Goal: Transaction & Acquisition: Purchase product/service

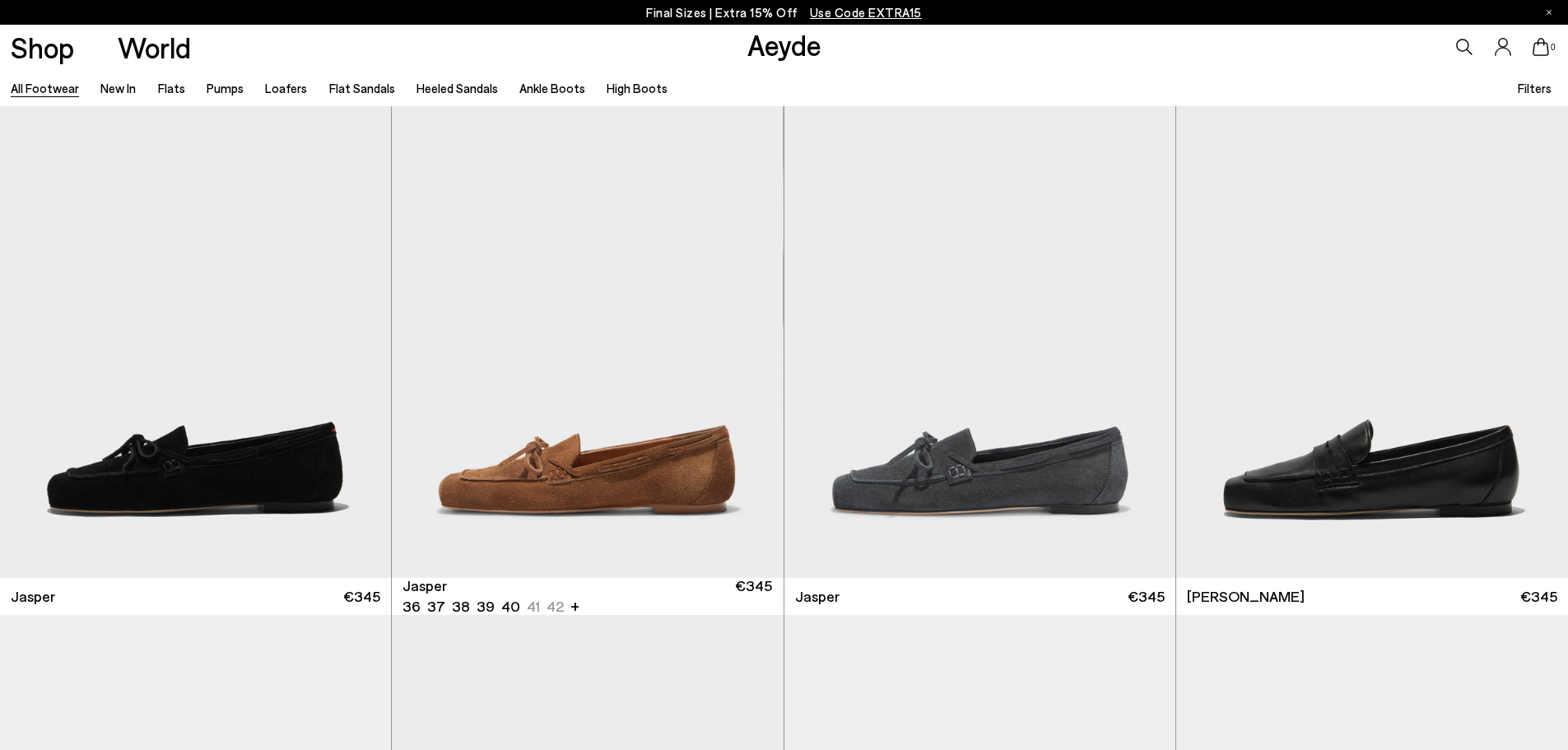
scroll to position [823, 0]
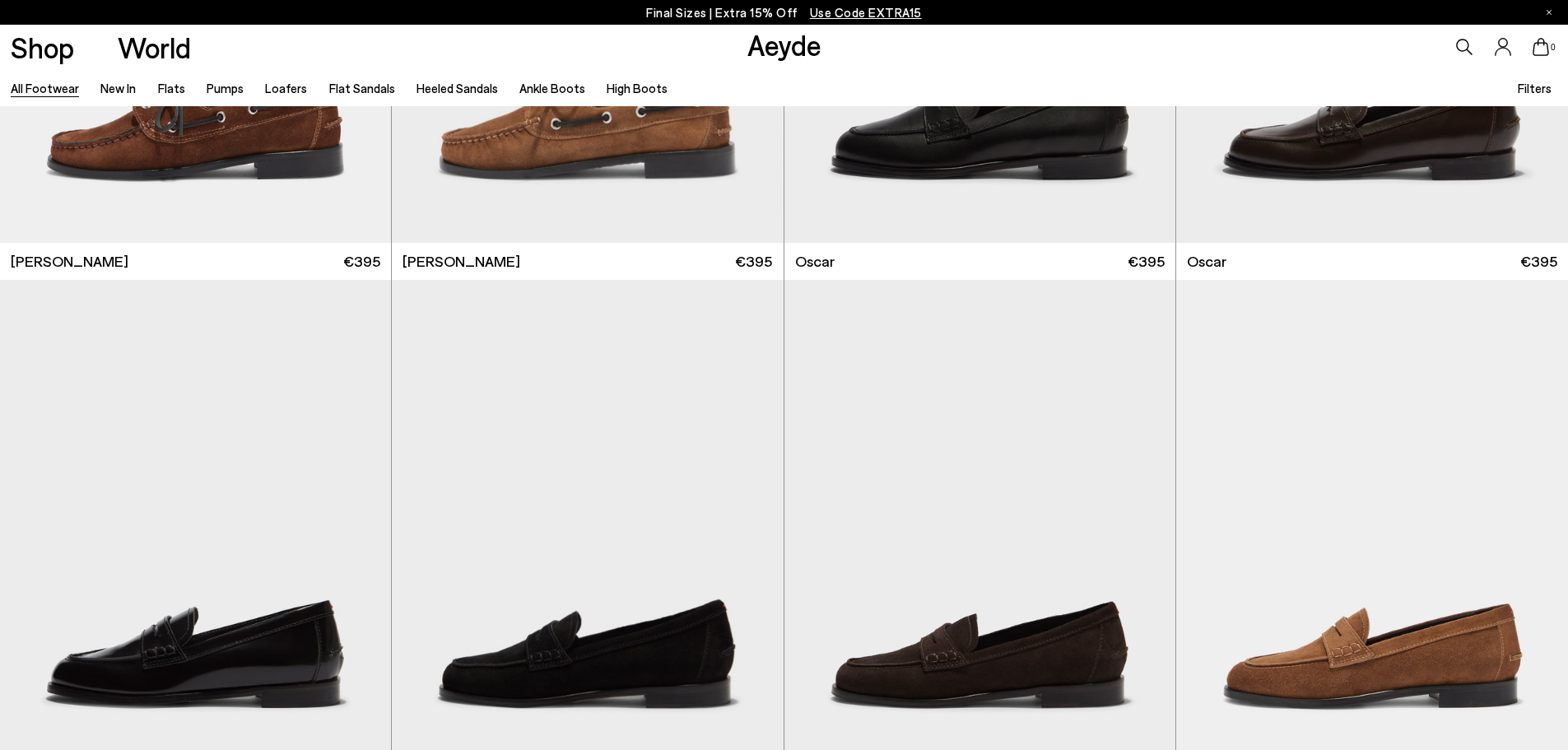
scroll to position [2742, 0]
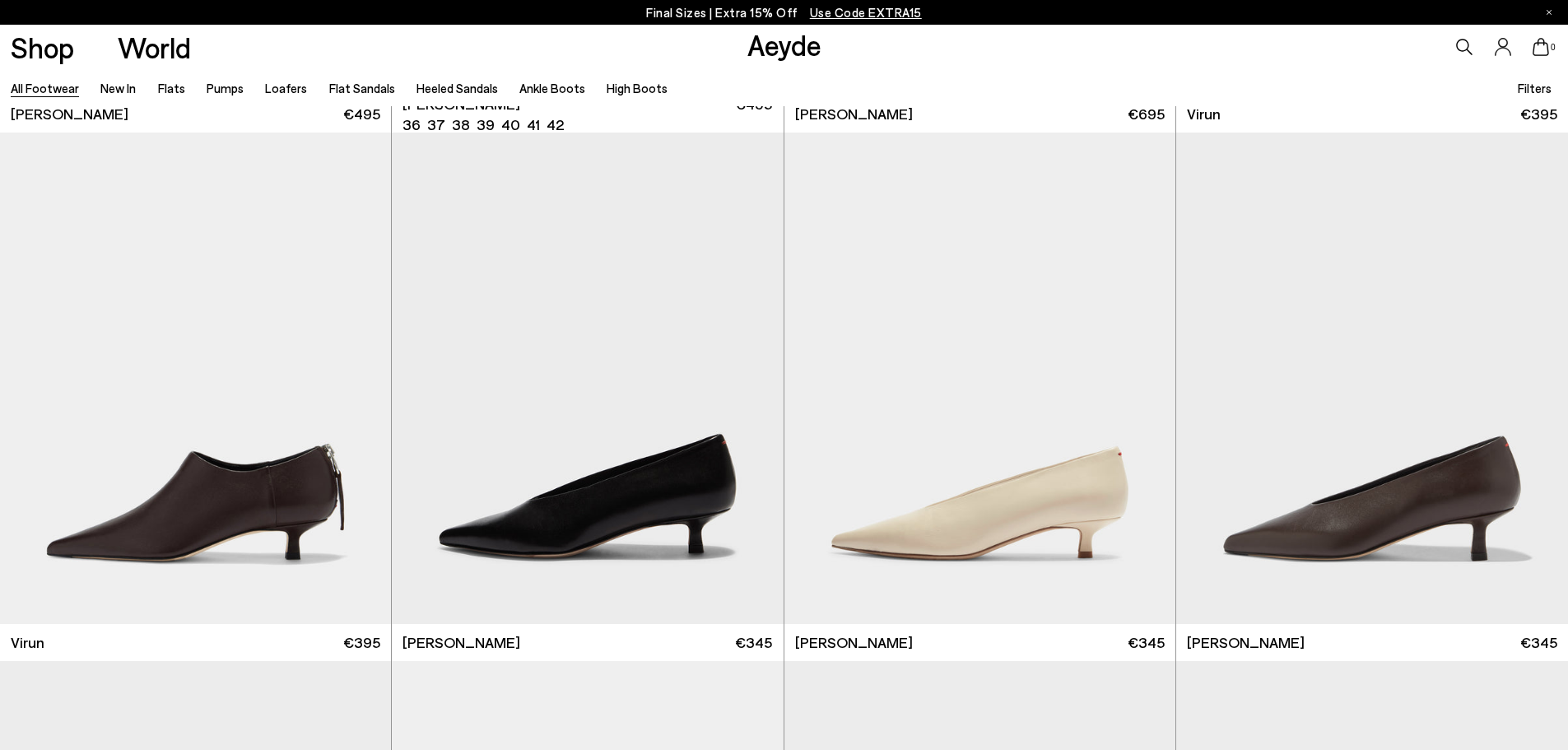
scroll to position [6857, 0]
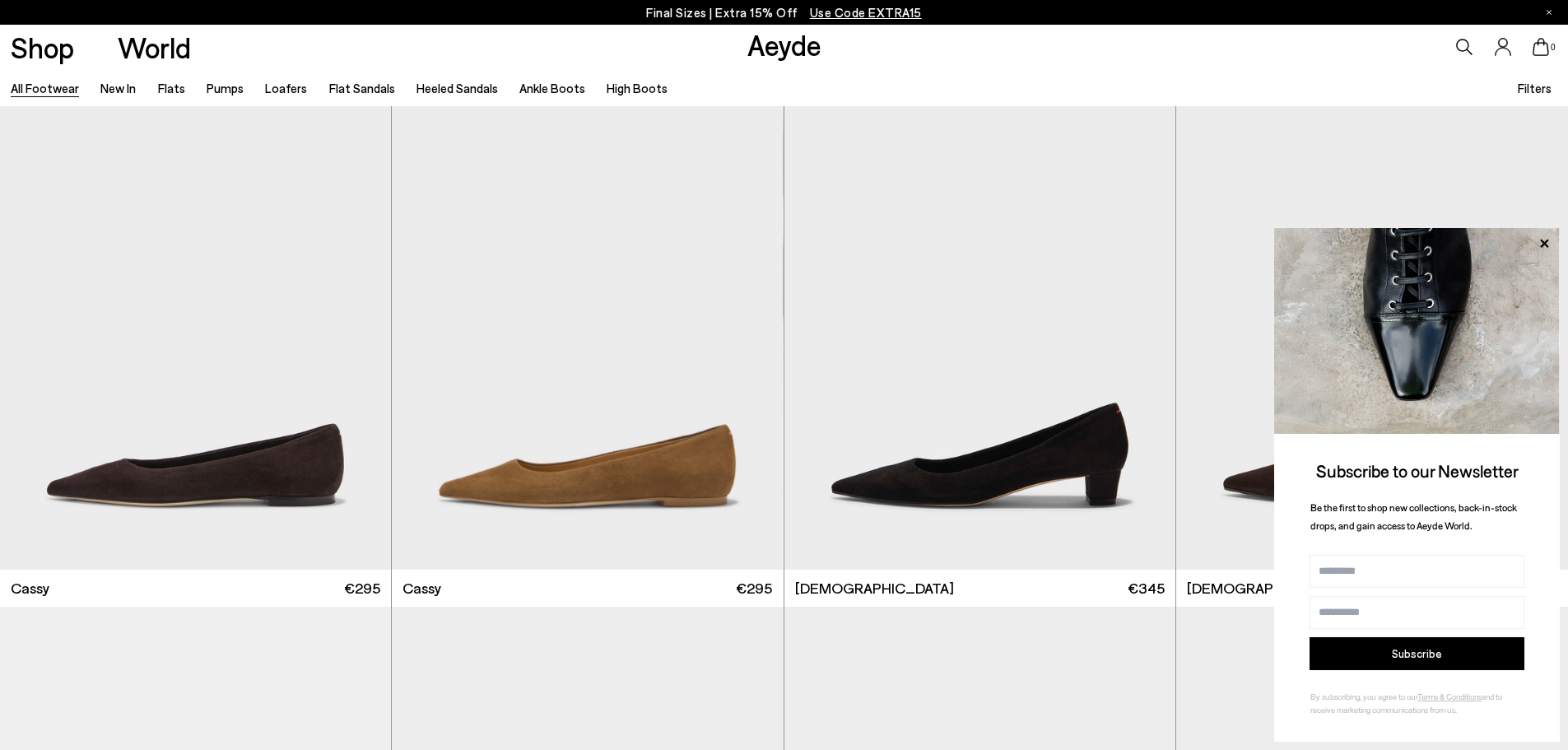
scroll to position [9600, 0]
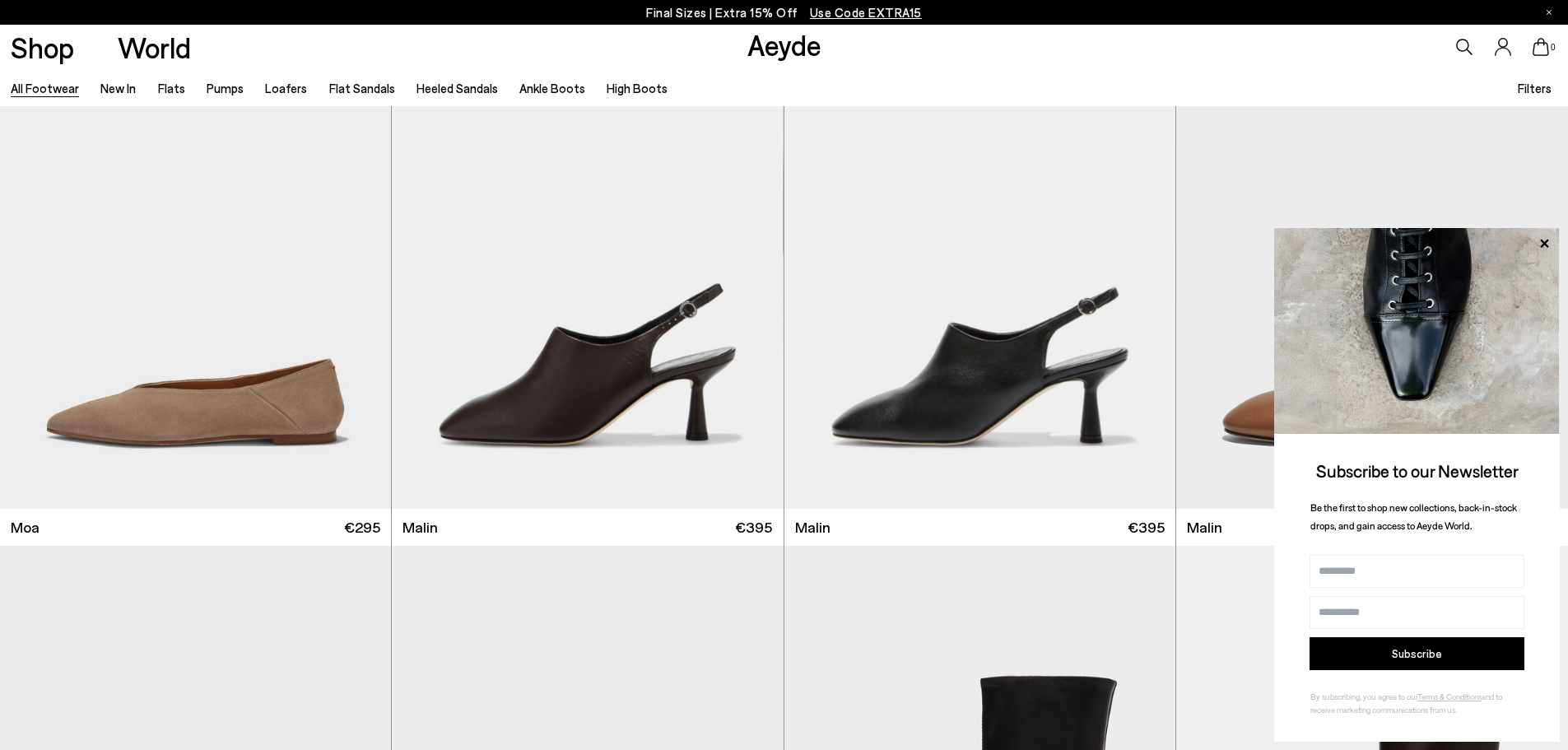
click at [1546, 239] on icon at bounding box center [1544, 243] width 21 height 21
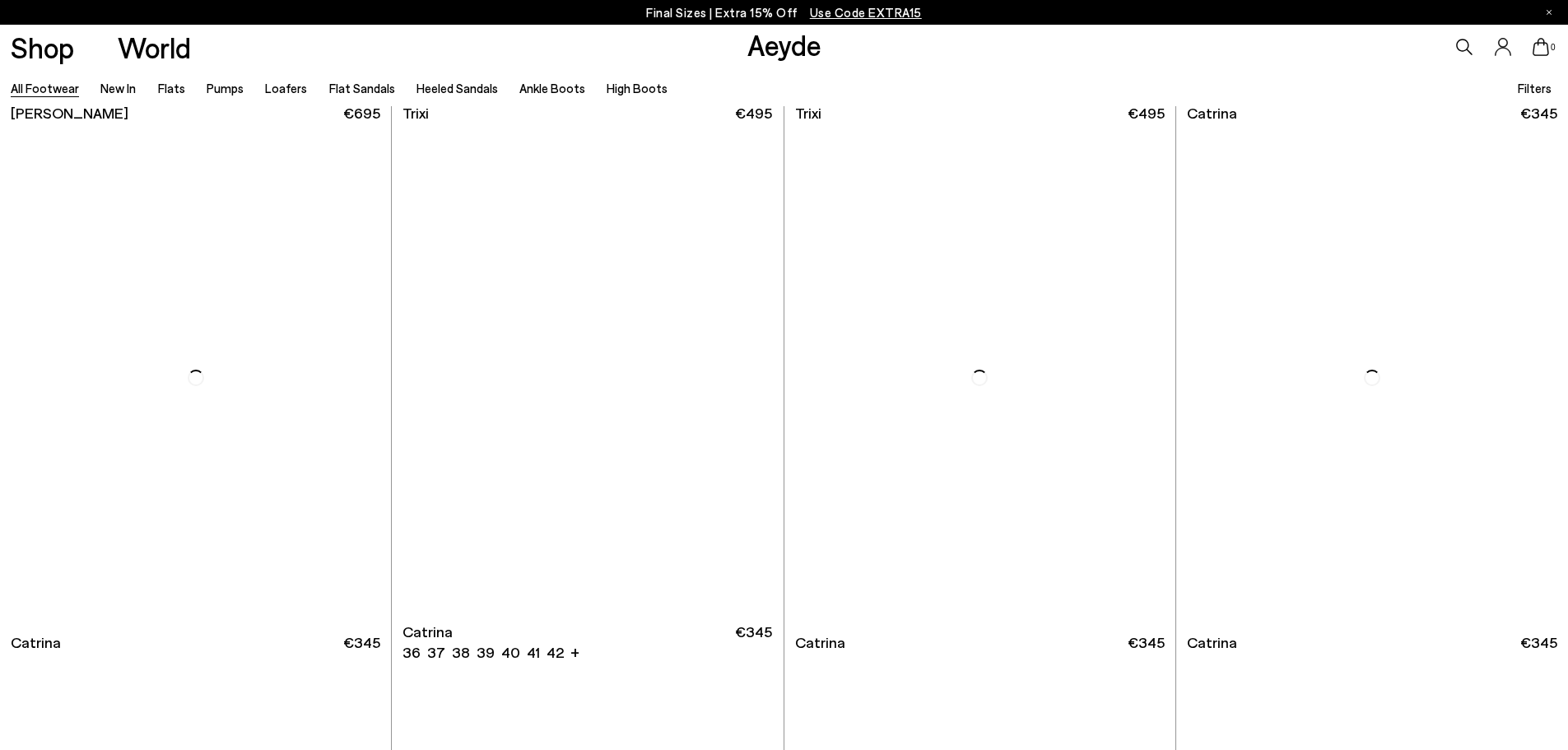
scroll to position [13714, 0]
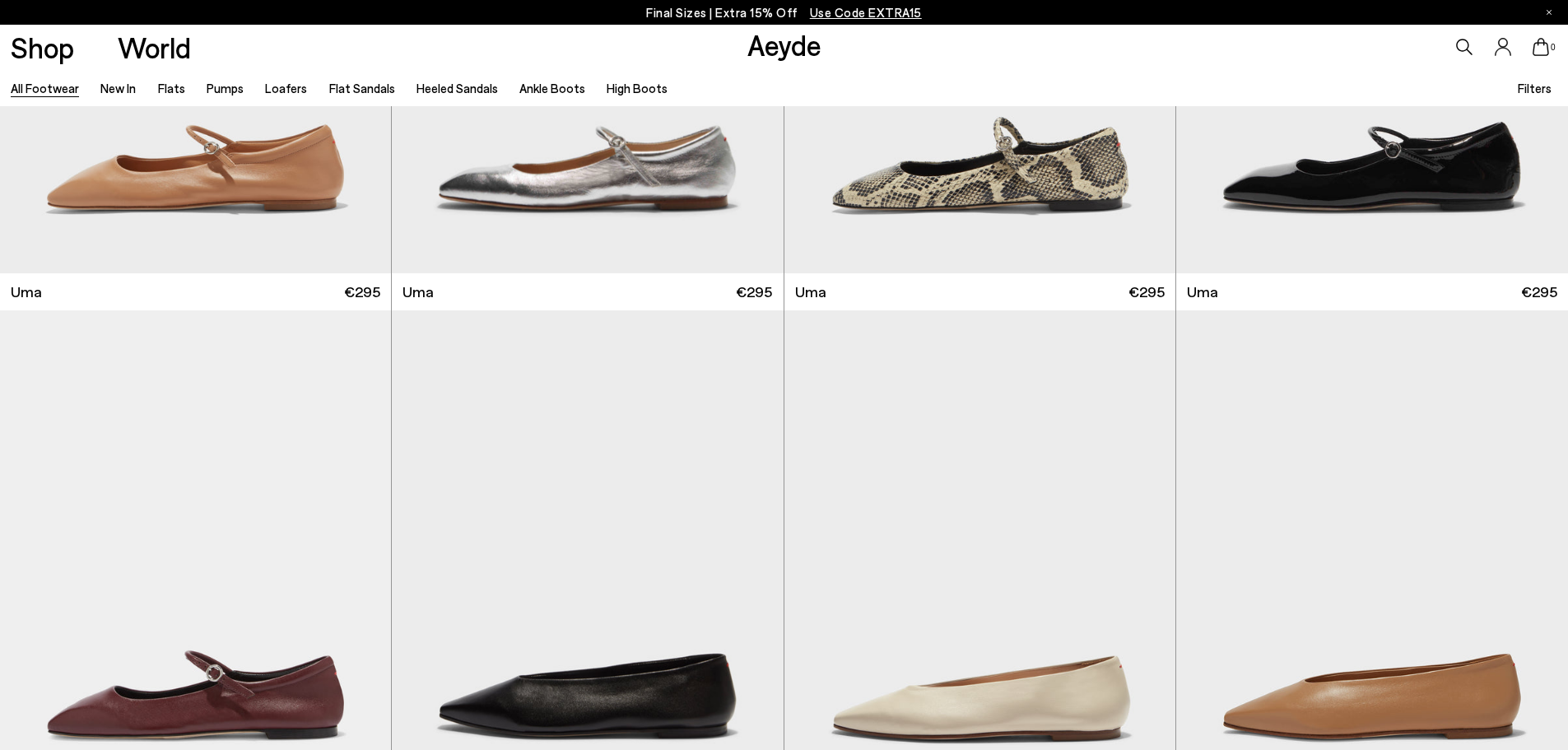
scroll to position [17006, 0]
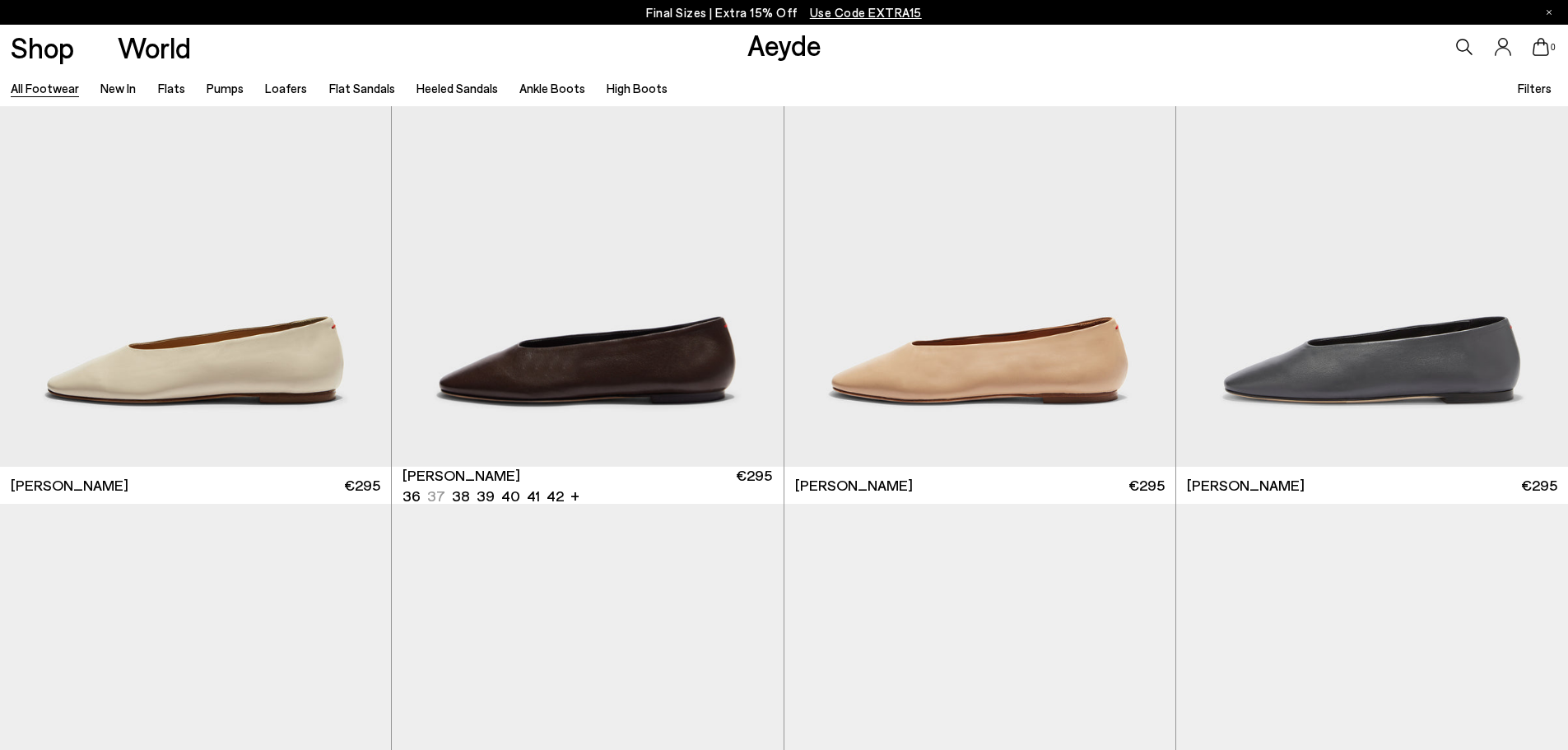
scroll to position [19748, 0]
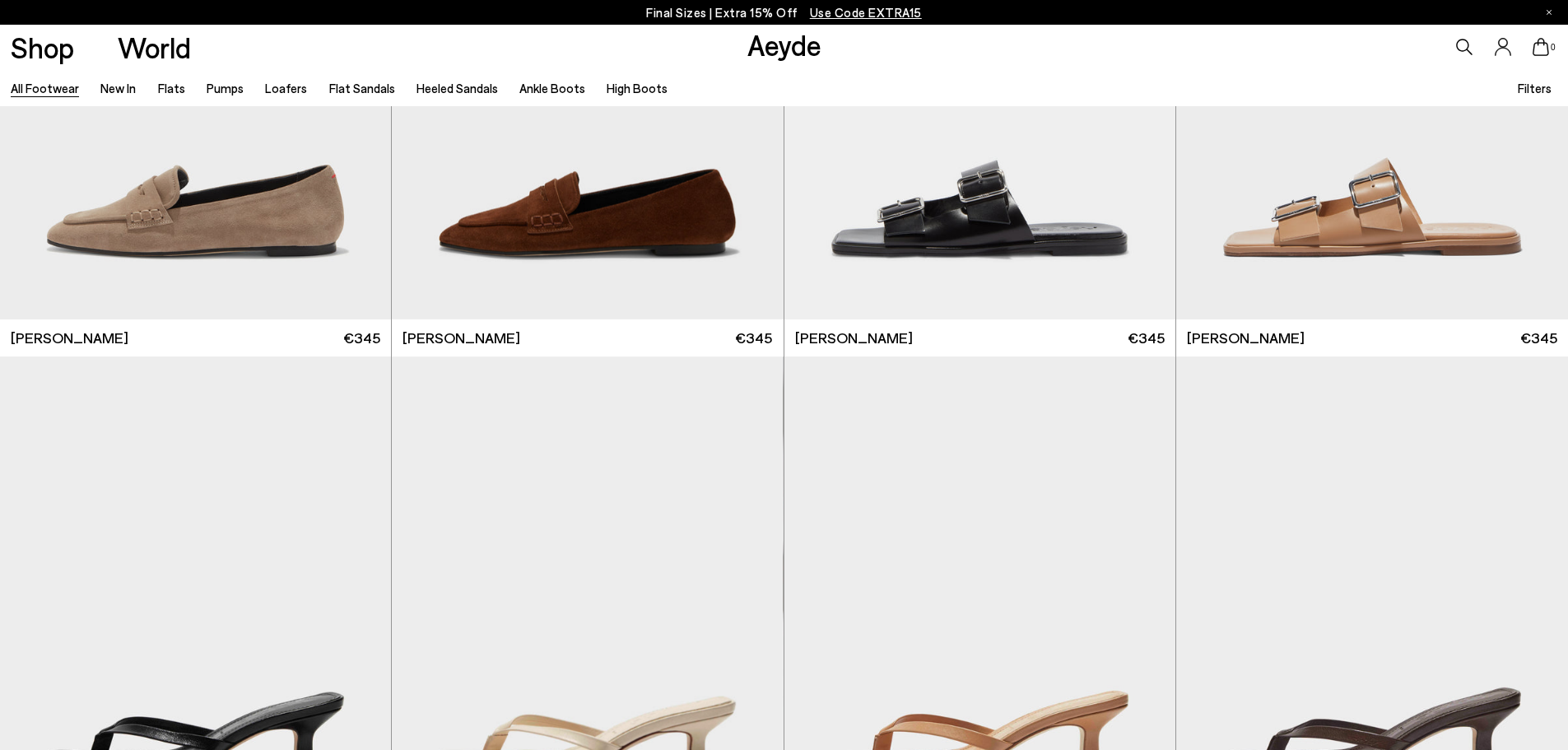
scroll to position [22765, 0]
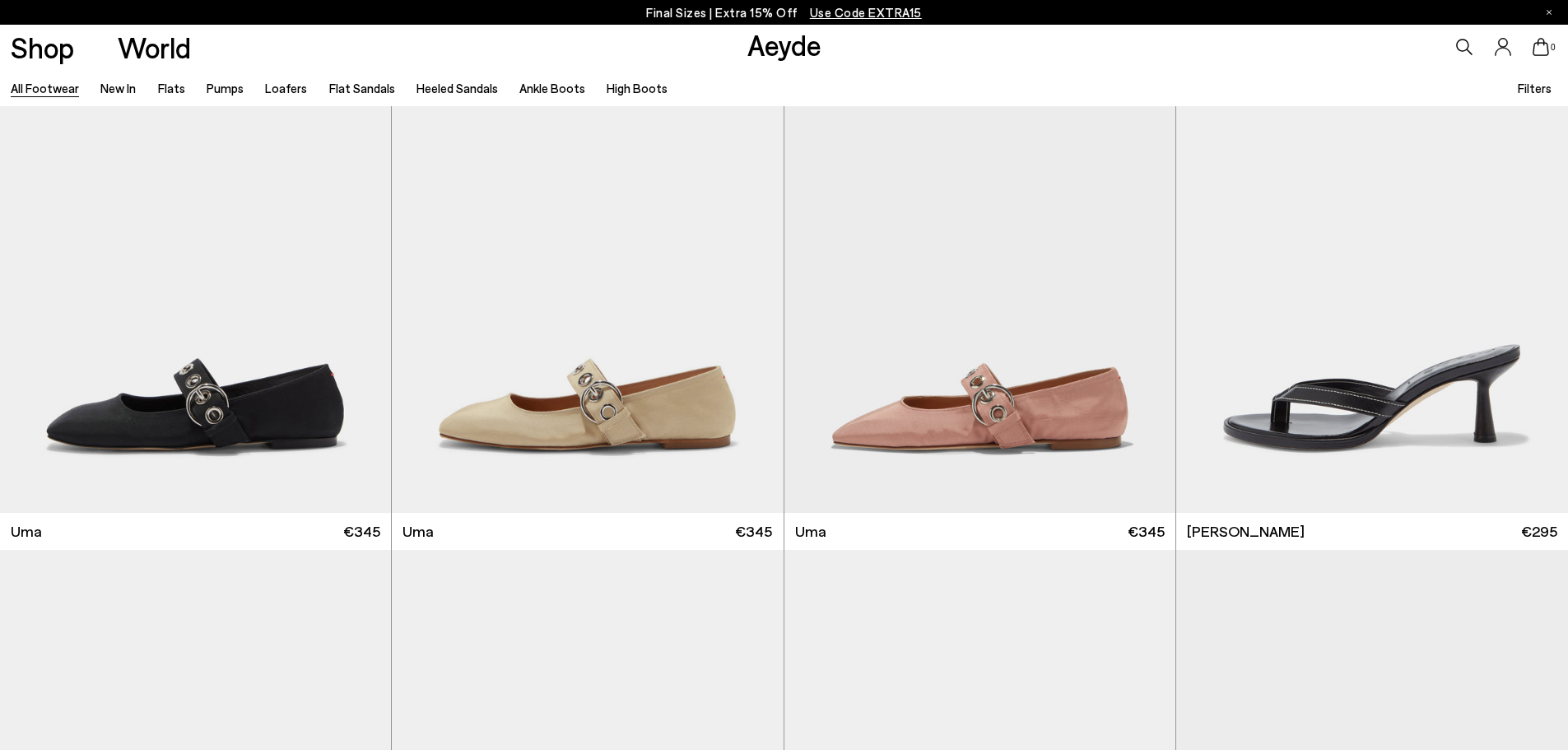
scroll to position [25508, 0]
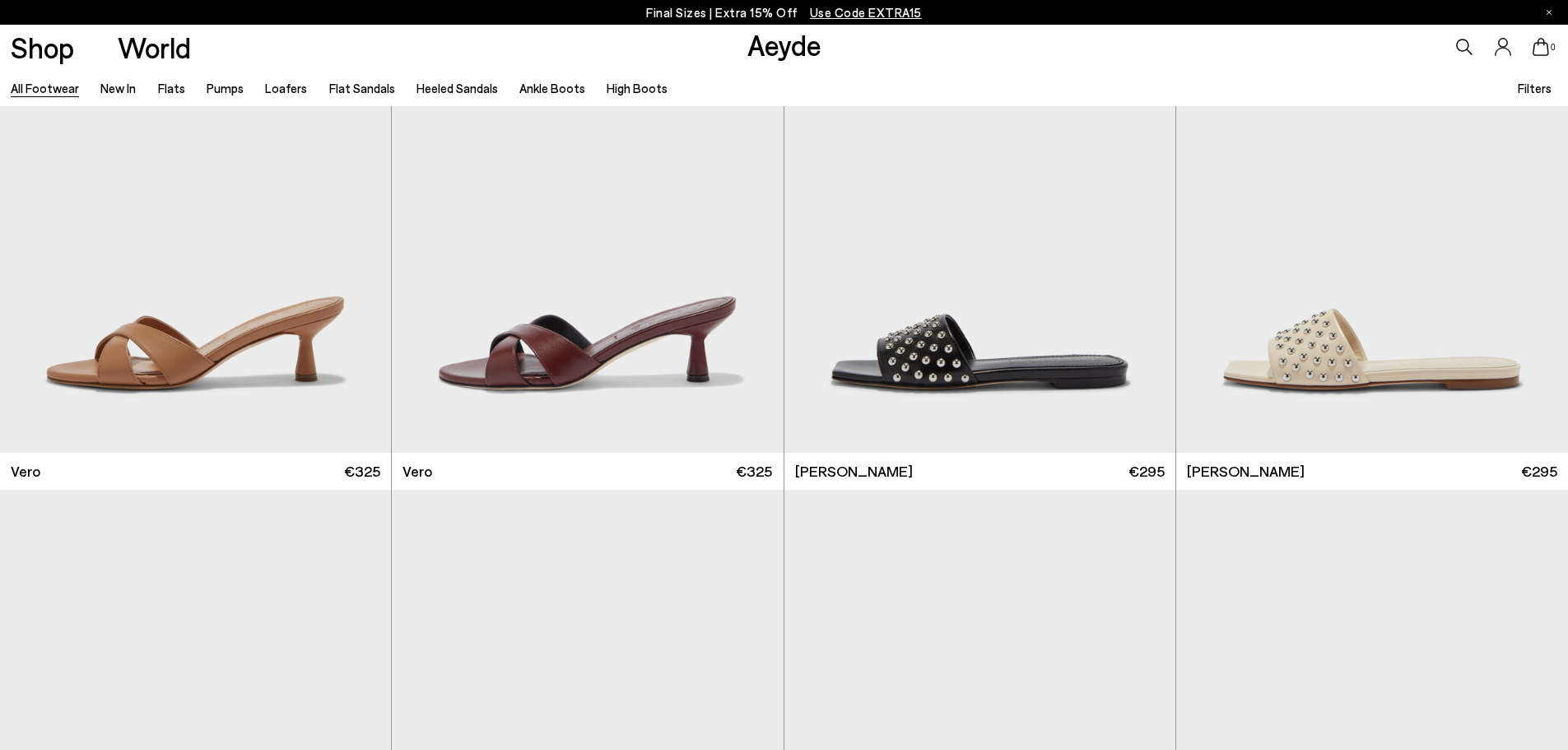
click at [238, 377] on img at bounding box center [196, 206] width 391 height 491
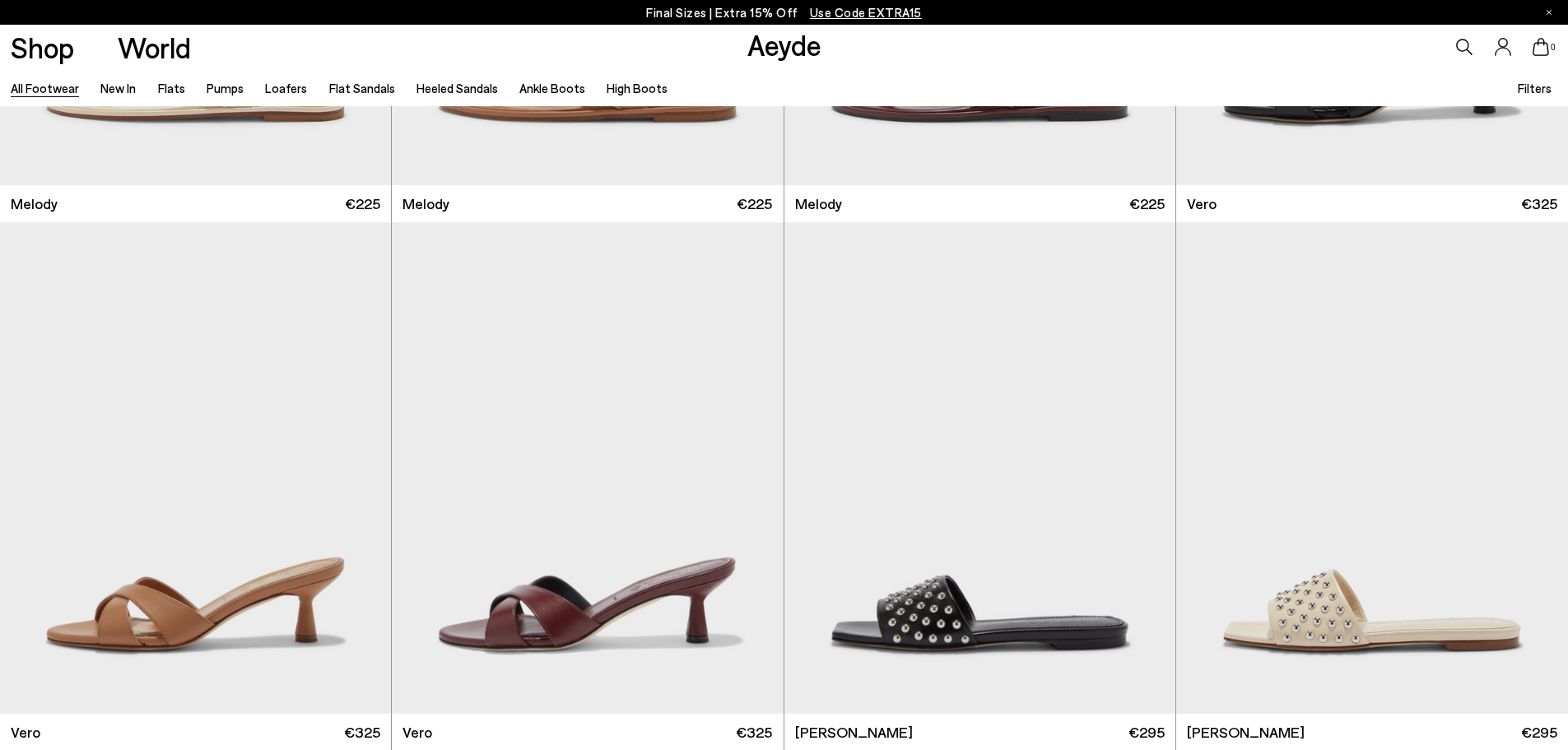
scroll to position [24959, 0]
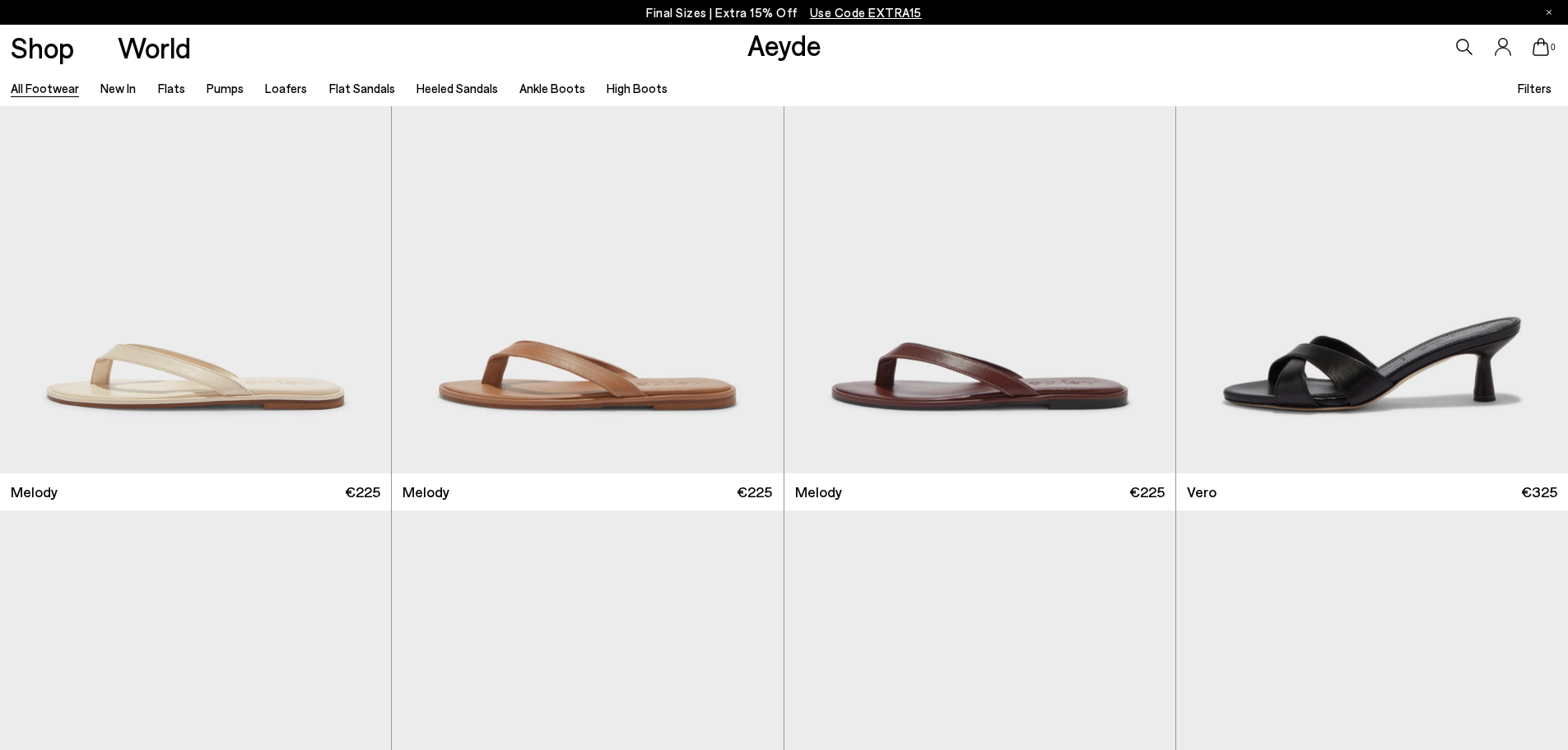
click at [183, 621] on img "1 / 6" at bounding box center [196, 756] width 391 height 491
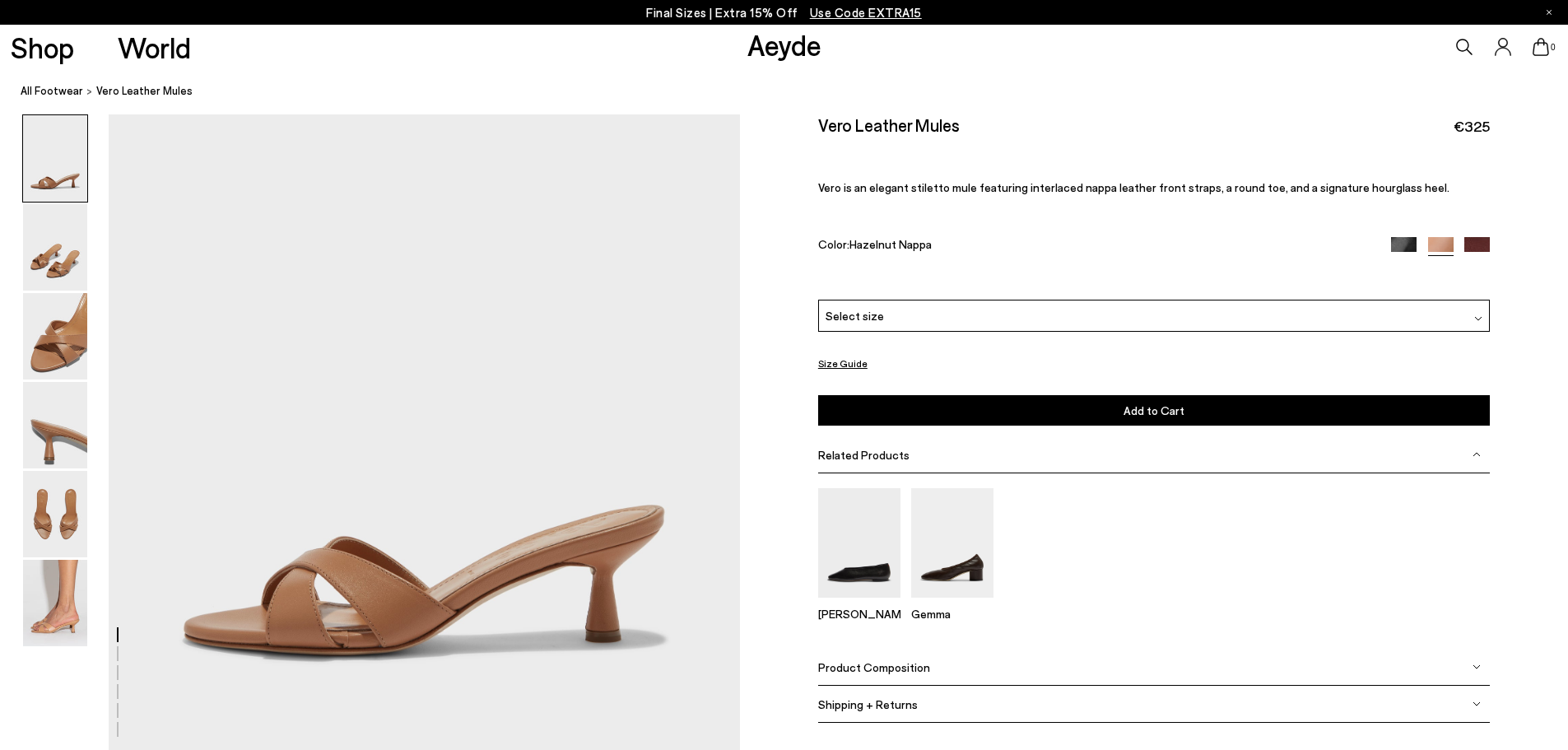
click at [1466, 312] on div "Select size" at bounding box center [1154, 316] width 672 height 32
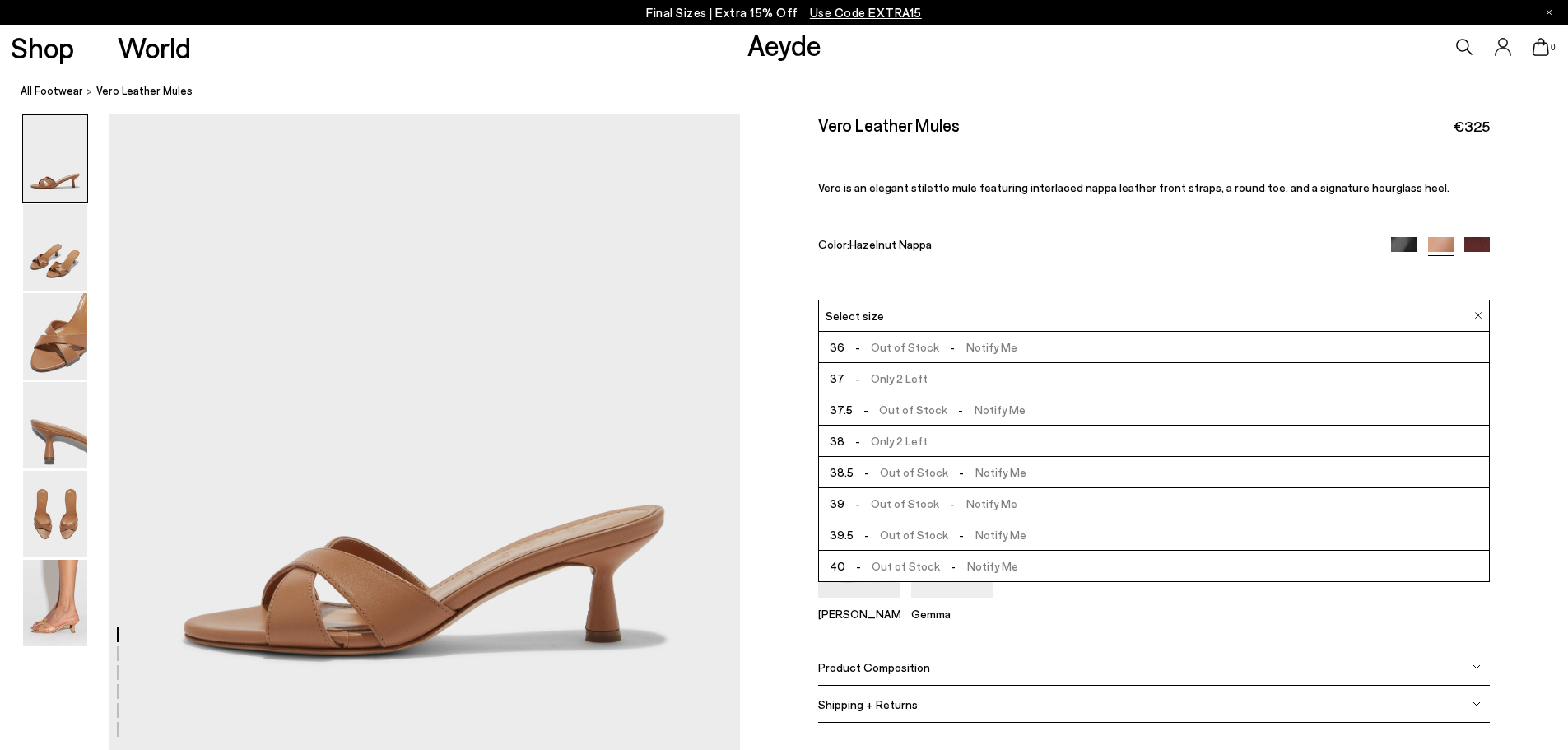
click at [881, 380] on span "- Only 2 Left" at bounding box center [886, 378] width 83 height 21
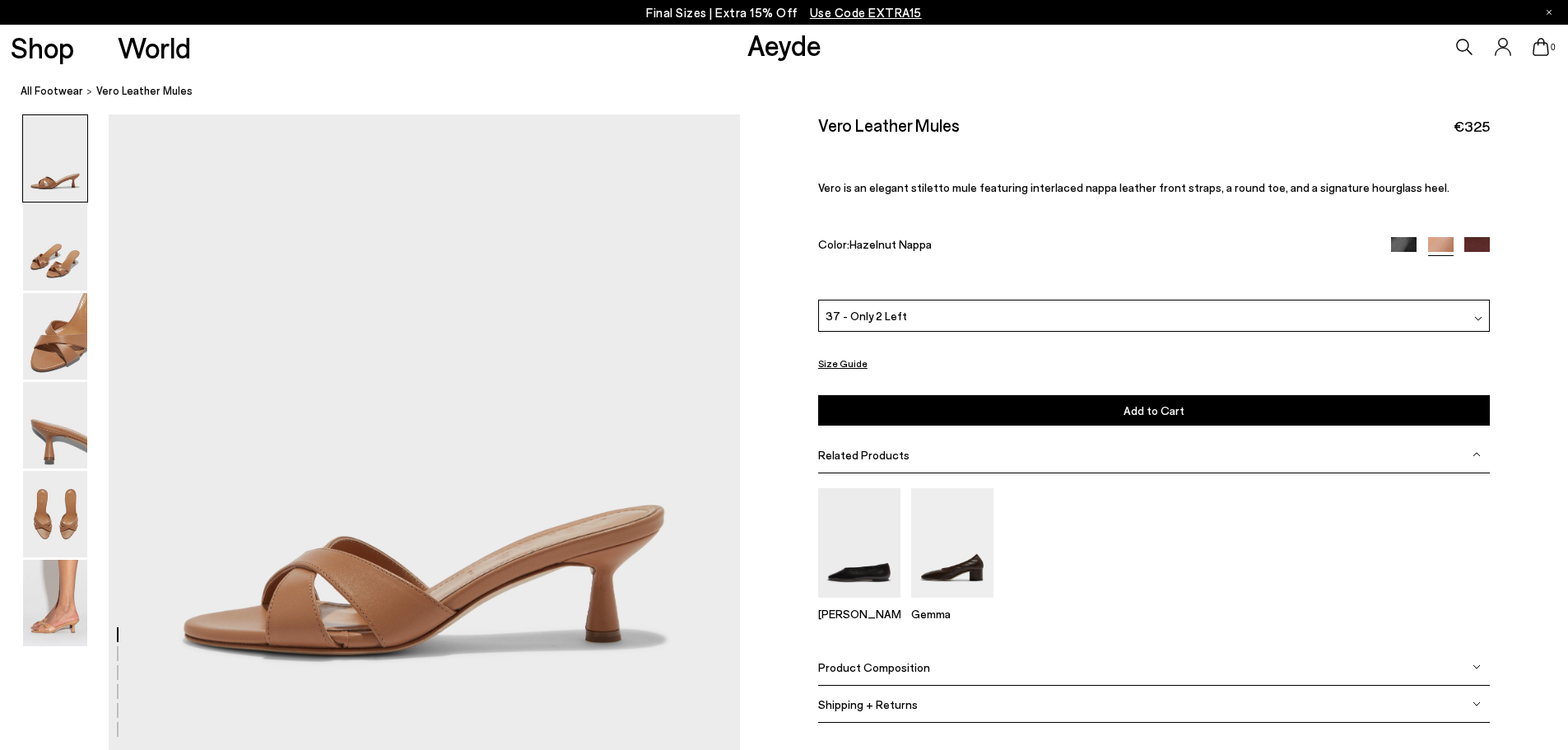
click at [1013, 404] on button "Add to Cart Select a Size First" at bounding box center [1154, 410] width 672 height 31
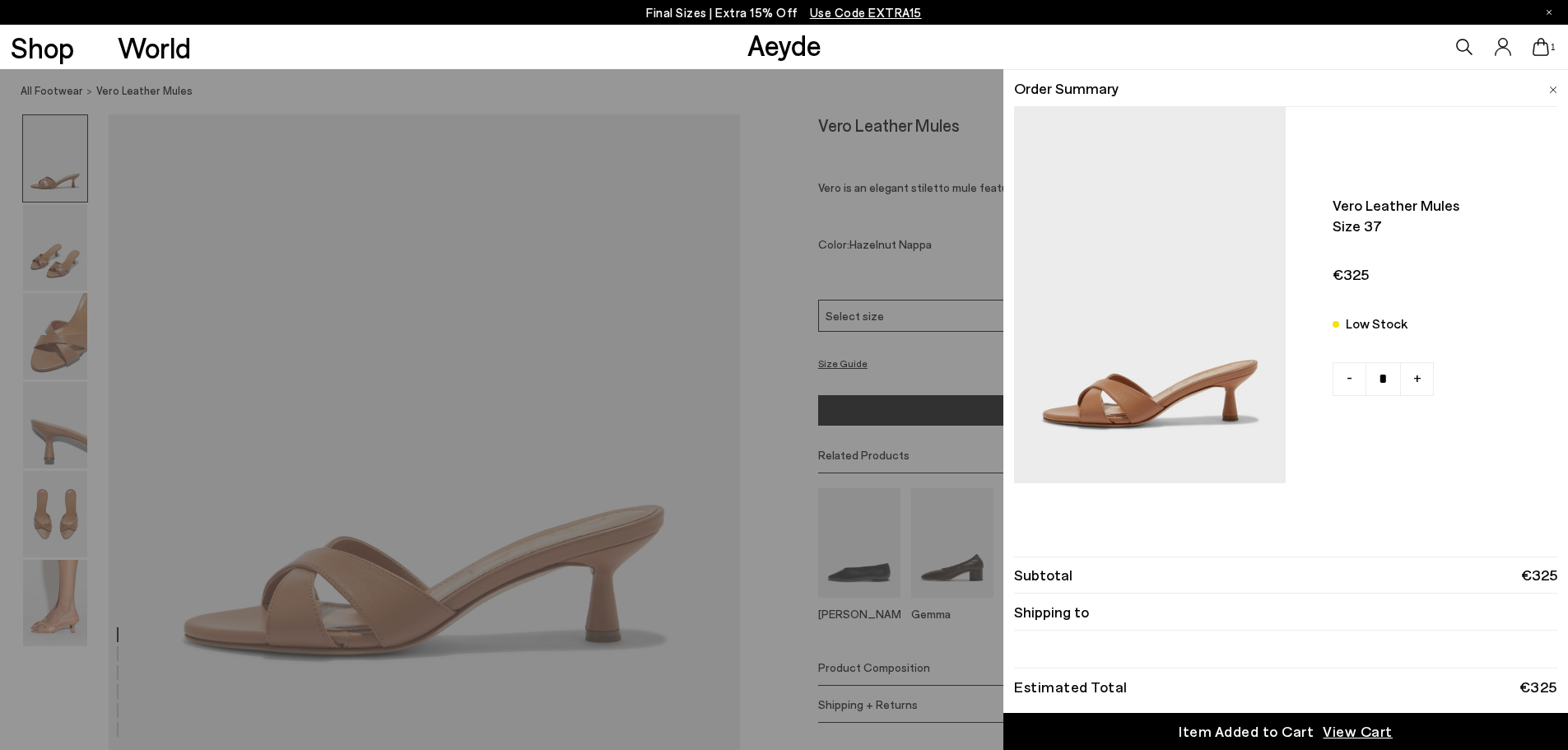
scroll to position [274, 0]
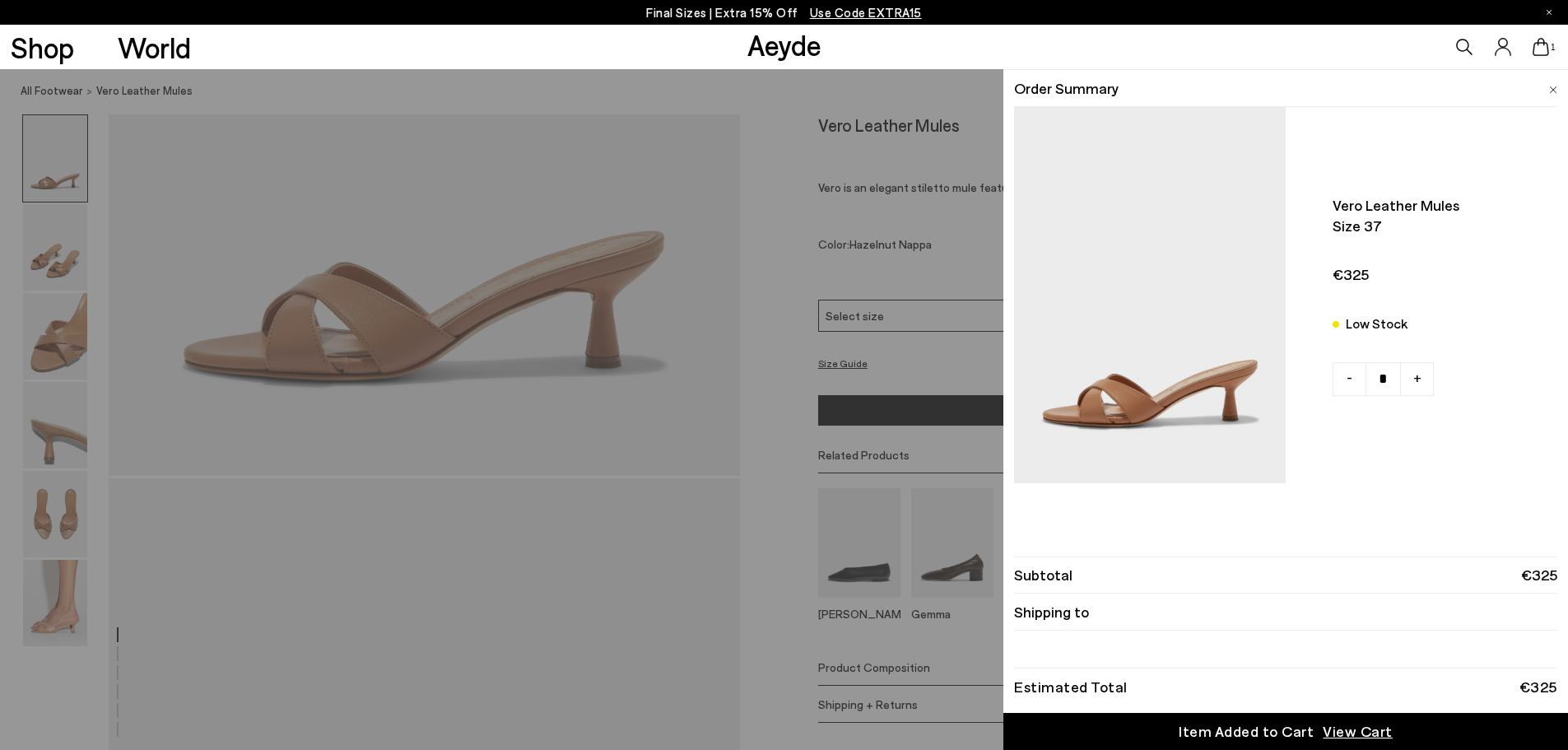
click at [1130, 612] on li "Shipping to" at bounding box center [1285, 612] width 543 height 37
click at [1345, 729] on span "View Cart" at bounding box center [1357, 731] width 70 height 21
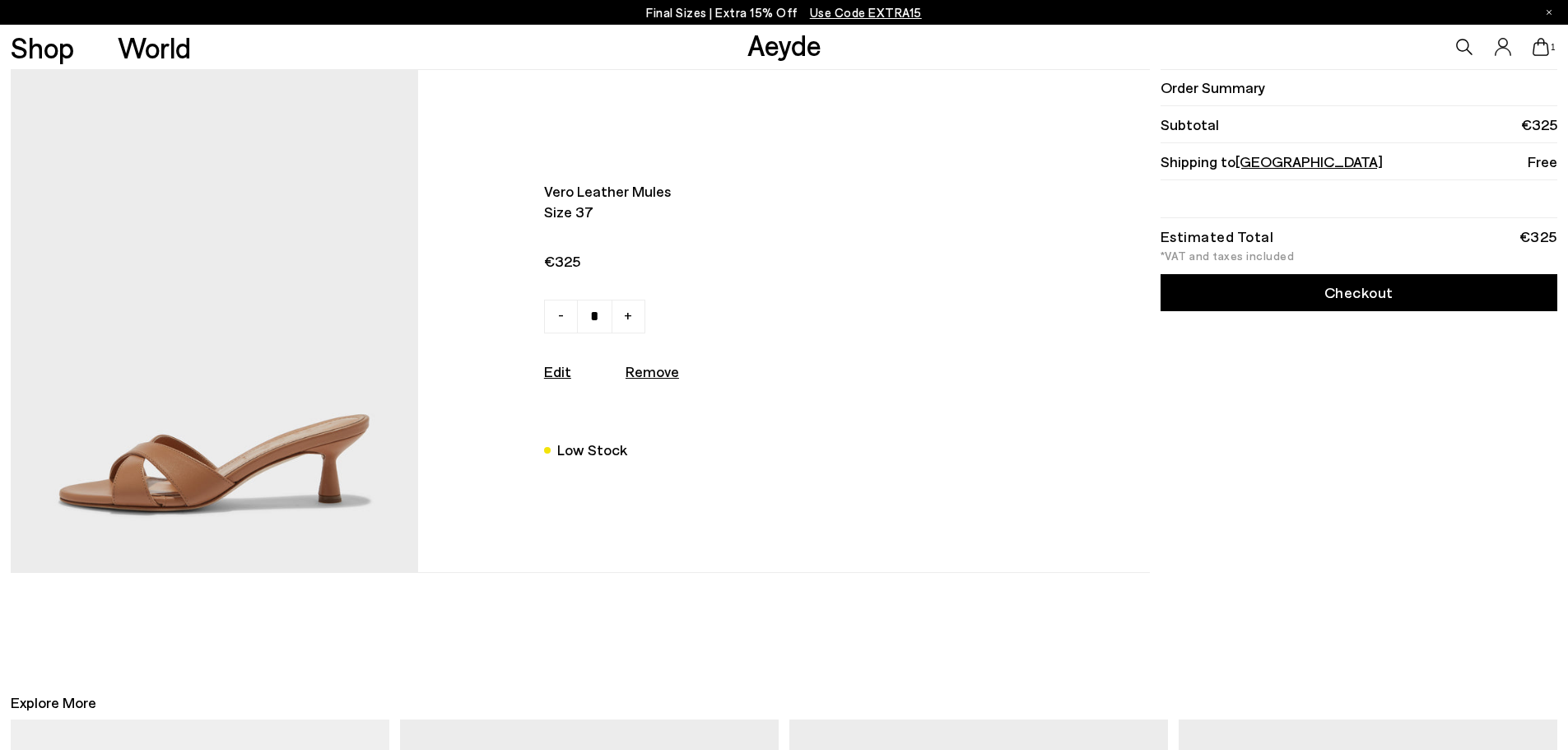
click at [1295, 290] on link "Checkout" at bounding box center [1359, 292] width 397 height 37
